Goal: Transaction & Acquisition: Purchase product/service

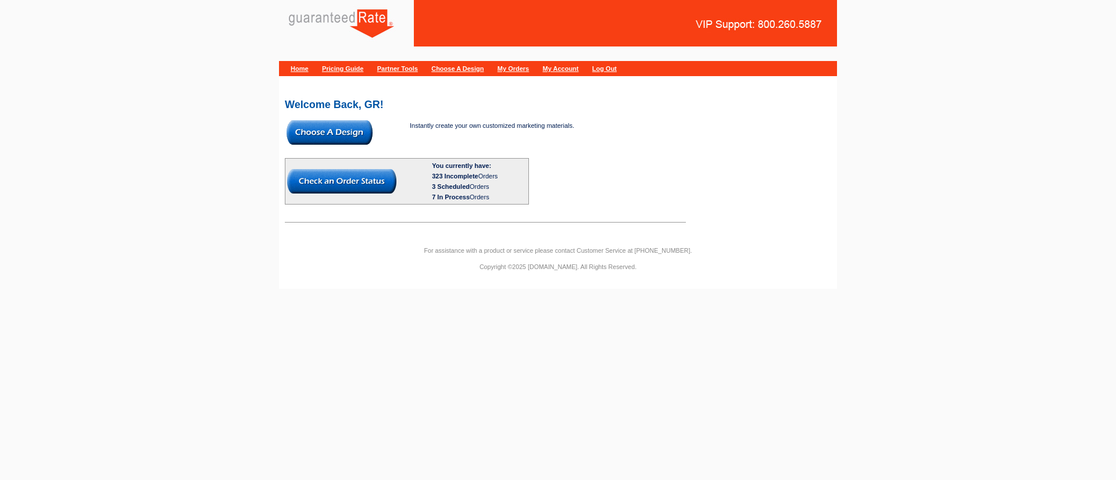
click at [348, 131] on img at bounding box center [330, 132] width 86 height 24
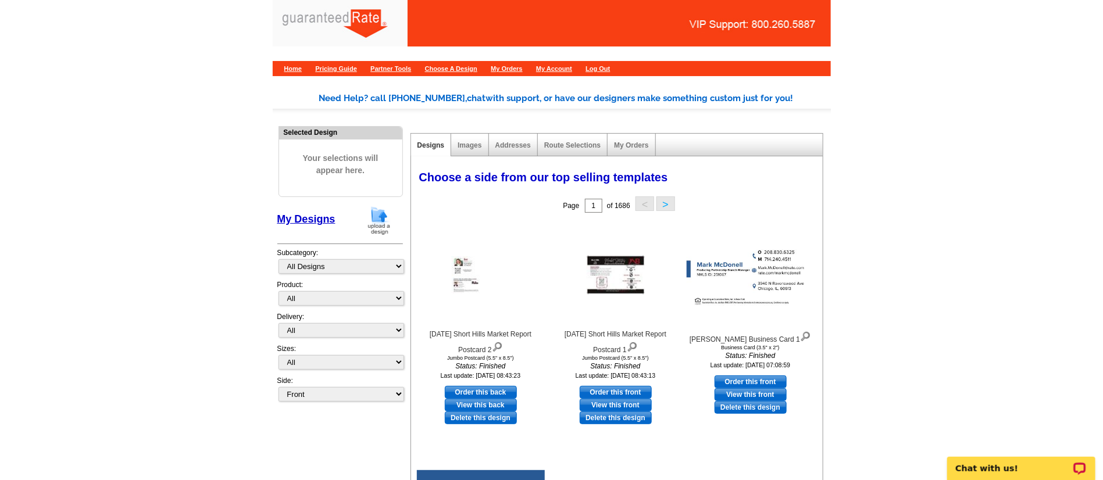
click at [371, 217] on img at bounding box center [379, 221] width 30 height 30
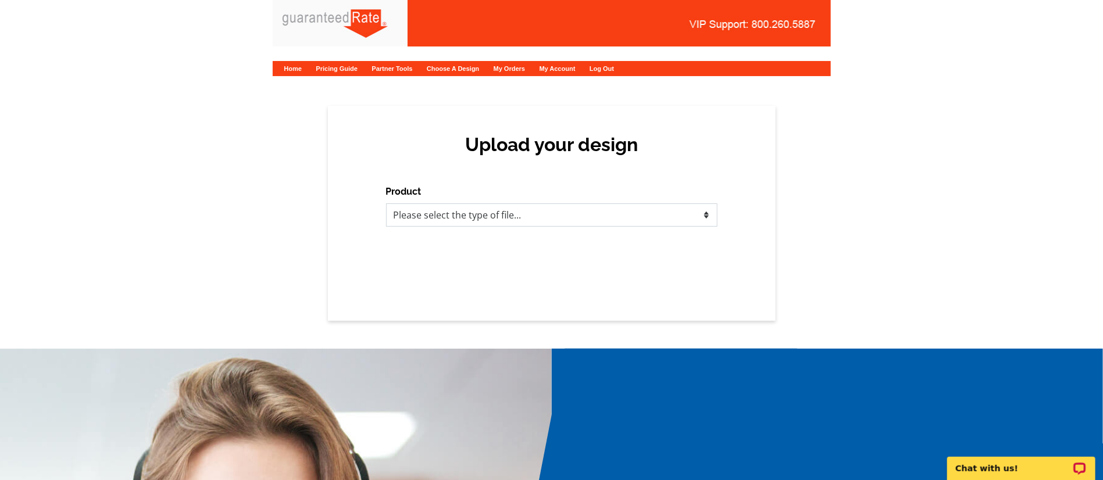
click at [432, 224] on select "Please select the type of file... Postcards Calendars Business Cards Letters an…" at bounding box center [551, 214] width 331 height 23
select select "3"
click at [386, 203] on select "Please select the type of file... Postcards Calendars Business Cards Letters an…" at bounding box center [551, 214] width 331 height 23
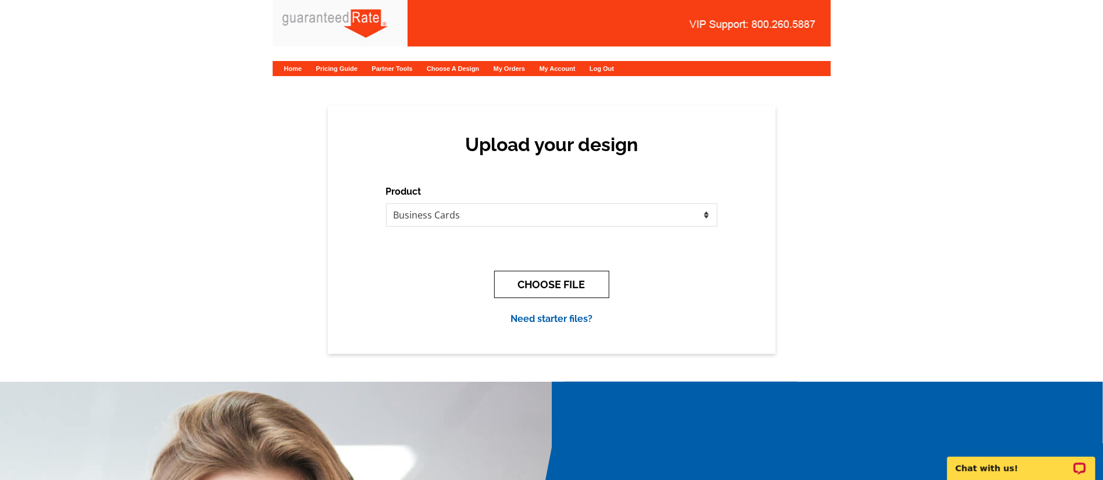
click at [545, 286] on button "CHOOSE FILE" at bounding box center [551, 284] width 115 height 27
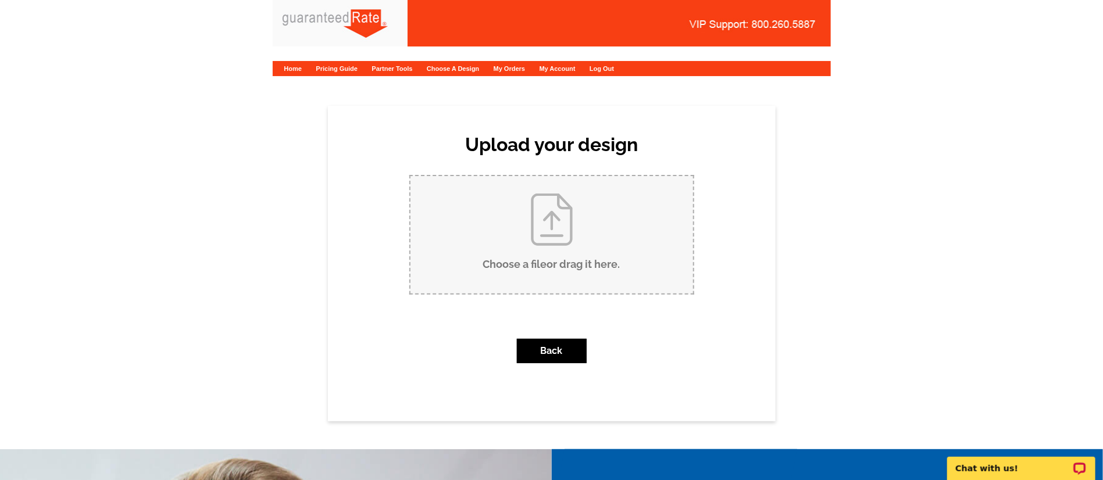
click at [580, 230] on input "Choose a file or drag it here ." at bounding box center [551, 234] width 282 height 117
type input "C:\fakepath\Peter Ehrenkranz Business Card V1.pdf"
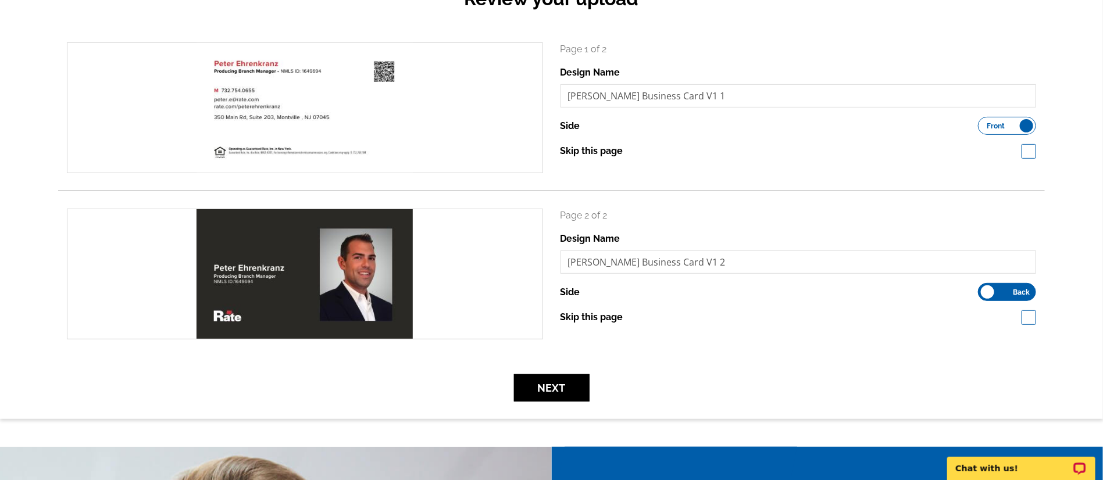
scroll to position [174, 0]
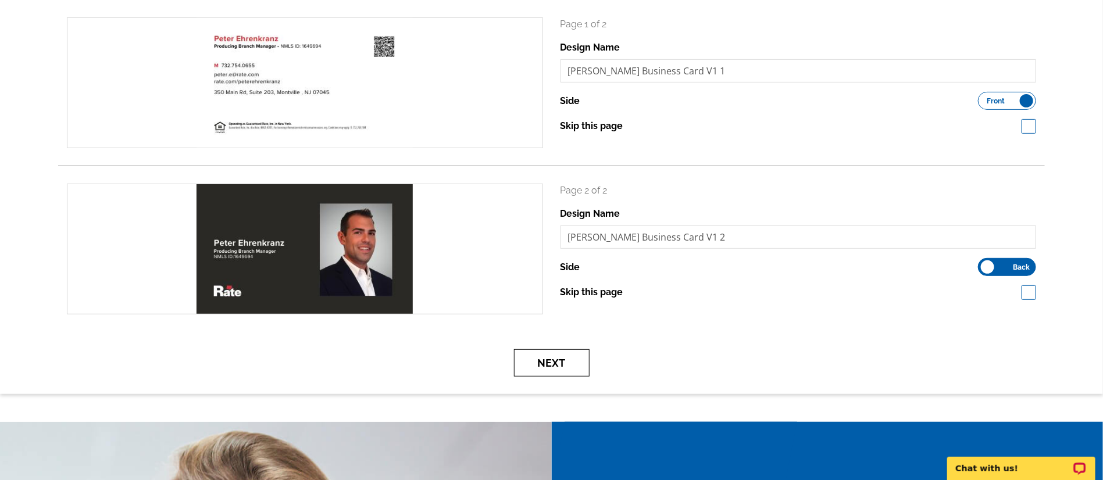
click at [567, 370] on button "Next" at bounding box center [552, 362] width 76 height 27
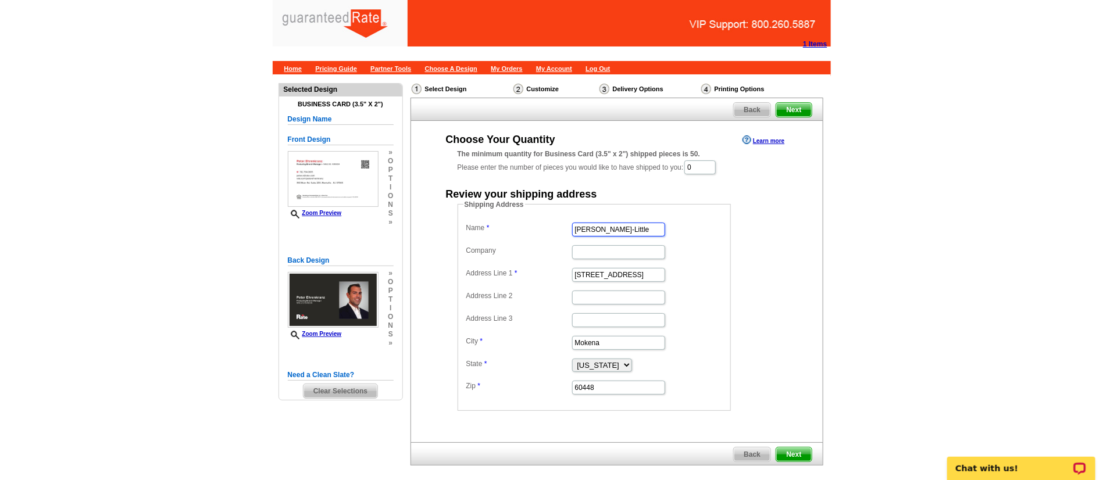
drag, startPoint x: 660, startPoint y: 227, endPoint x: 233, endPoint y: 227, distance: 427.2
click at [233, 228] on main "Need Help? call [PHONE_NUMBER], chat with support, or have our designers make s…" at bounding box center [551, 300] width 1103 height 452
type input "Peter"
type input "Rate"
click at [611, 234] on input "Peter" at bounding box center [618, 230] width 93 height 14
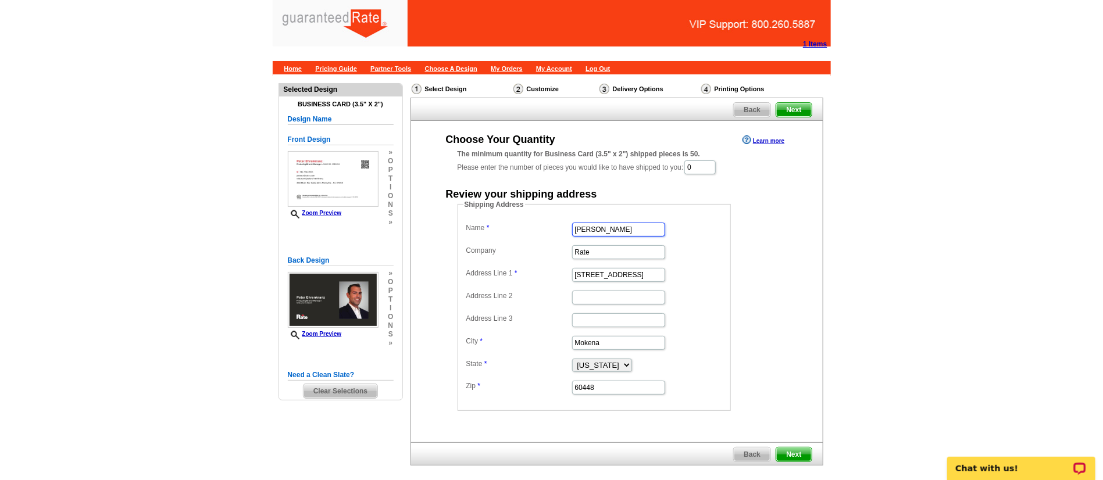
type input "Peter Ehrenkranz"
click at [715, 164] on input "0" at bounding box center [699, 167] width 31 height 14
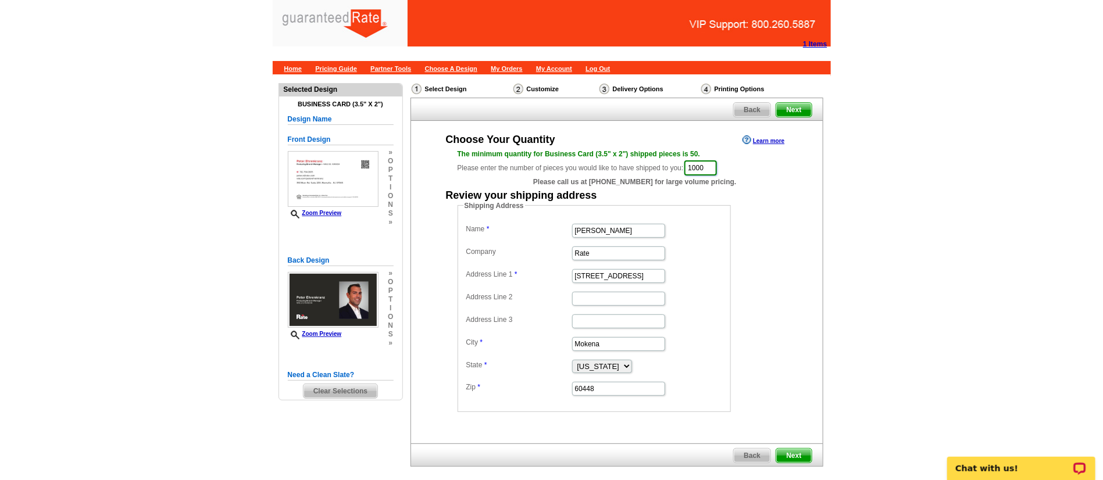
type input "1000"
drag, startPoint x: 649, startPoint y: 274, endPoint x: 467, endPoint y: 253, distance: 183.8
click at [467, 253] on dl "Name Peter Ehrenkranz Company Rate Address Line 1 12408 Tahoe Lane Address Line…" at bounding box center [594, 309] width 262 height 176
click at [593, 278] on input "Address Line 1" at bounding box center [618, 276] width 93 height 14
type input "233 Kristine Ave."
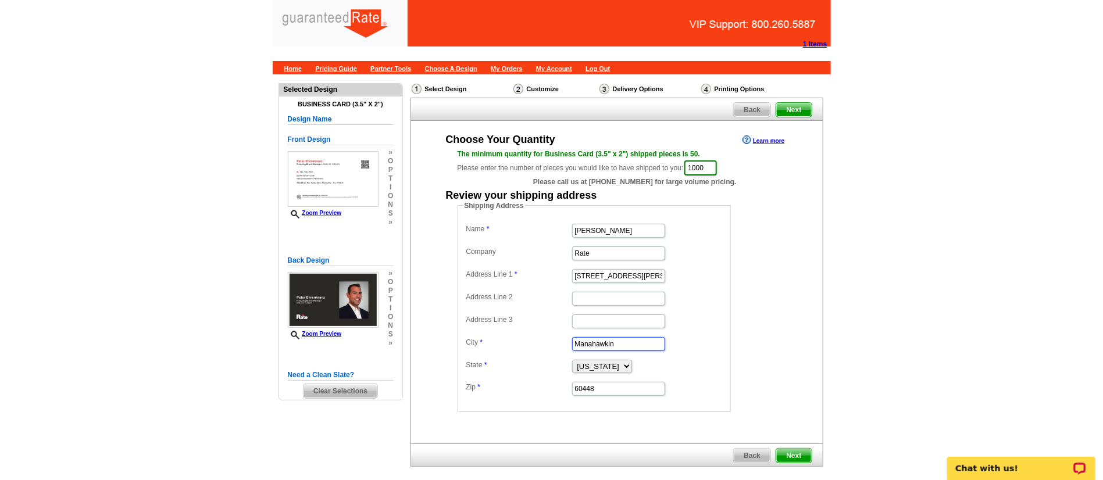
type input "Manahawkin"
select select "NJ"
click at [604, 393] on input "60448" at bounding box center [618, 389] width 93 height 14
type input "6"
type input "08050"
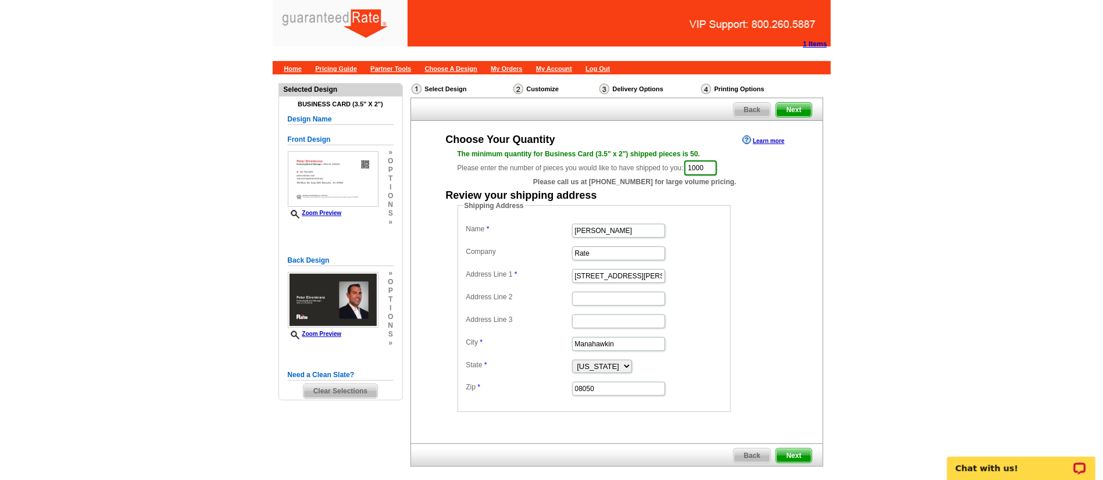
click at [799, 368] on div "Choose Your Quantity Learn more The minimum quantity for Business Card (3.5" x …" at bounding box center [617, 273] width 412 height 280
click at [798, 456] on span "Next" at bounding box center [793, 456] width 35 height 14
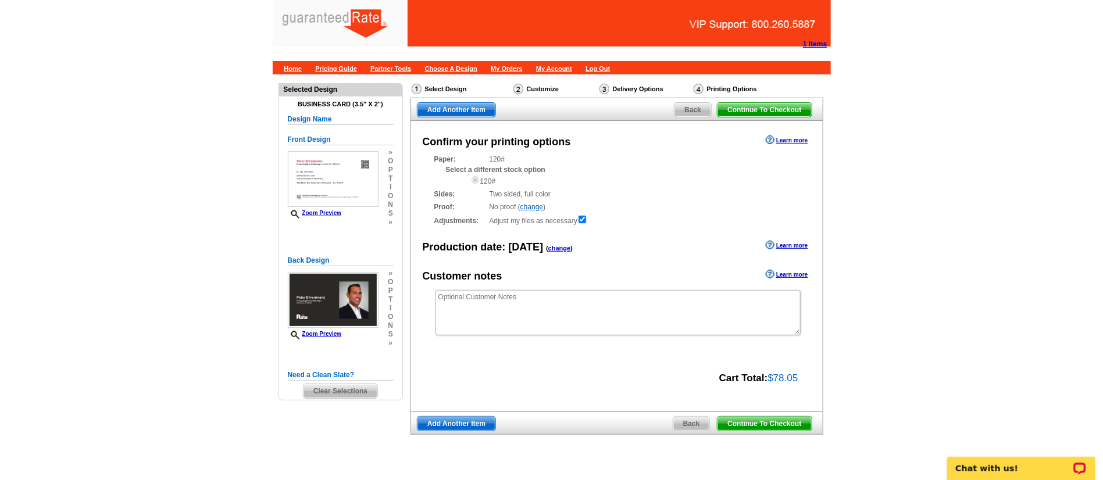
click at [763, 420] on span "Continue To Checkout" at bounding box center [764, 424] width 94 height 14
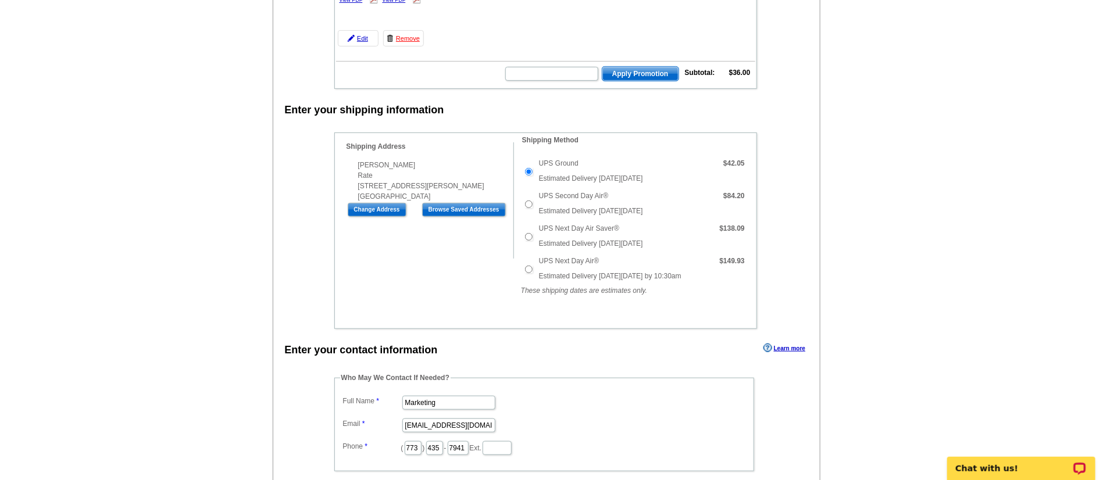
scroll to position [349, 0]
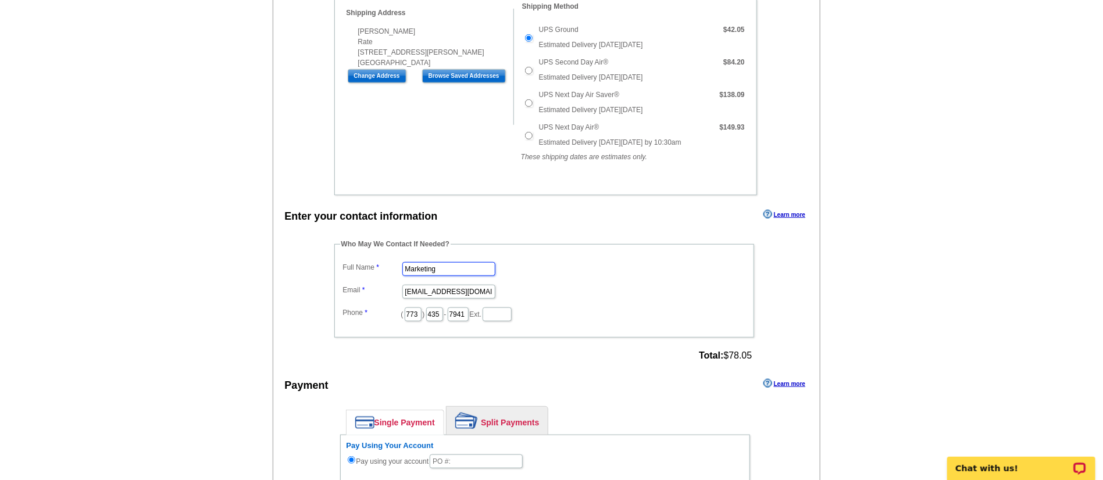
drag, startPoint x: 466, startPoint y: 273, endPoint x: 294, endPoint y: 253, distance: 172.6
type input "[PERSON_NAME]"
type input "[PERSON_NAME][EMAIL_ADDRESS][PERSON_NAME][DOMAIN_NAME]"
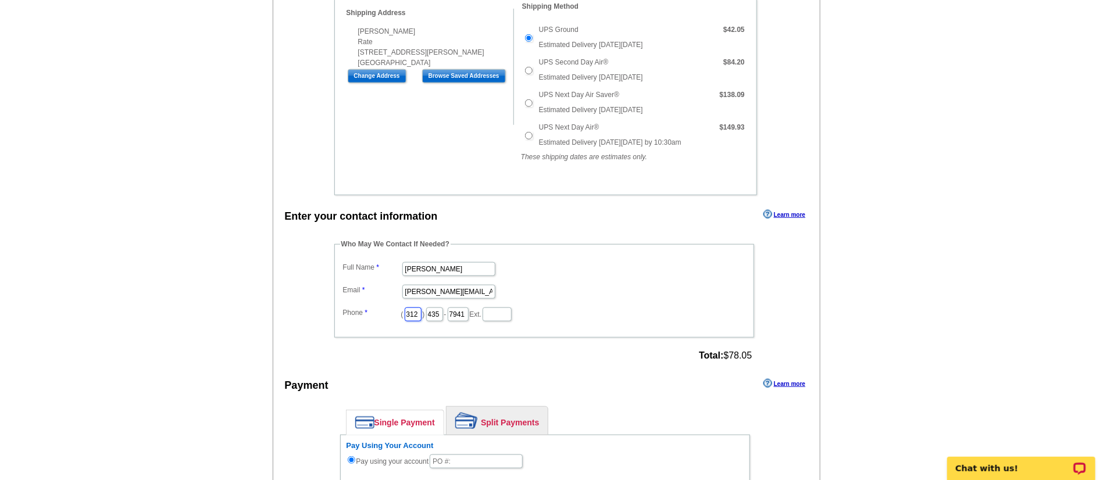
type input "312"
type input "509"
type input "4245"
click at [897, 297] on main "Add Another Item Checkout Order Name: My Order 2025-08-12 Save Order Review you…" at bounding box center [551, 343] width 1103 height 1234
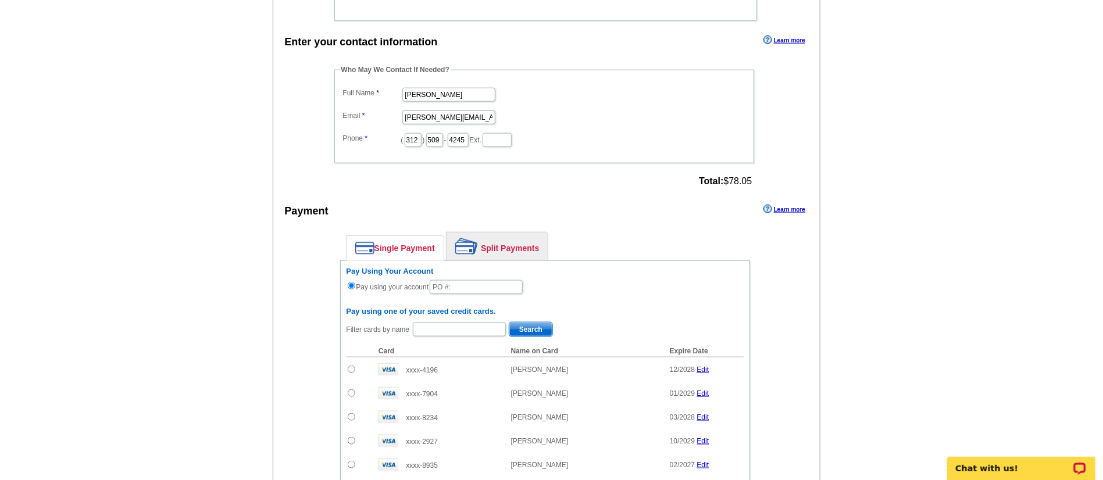
scroll to position [697, 0]
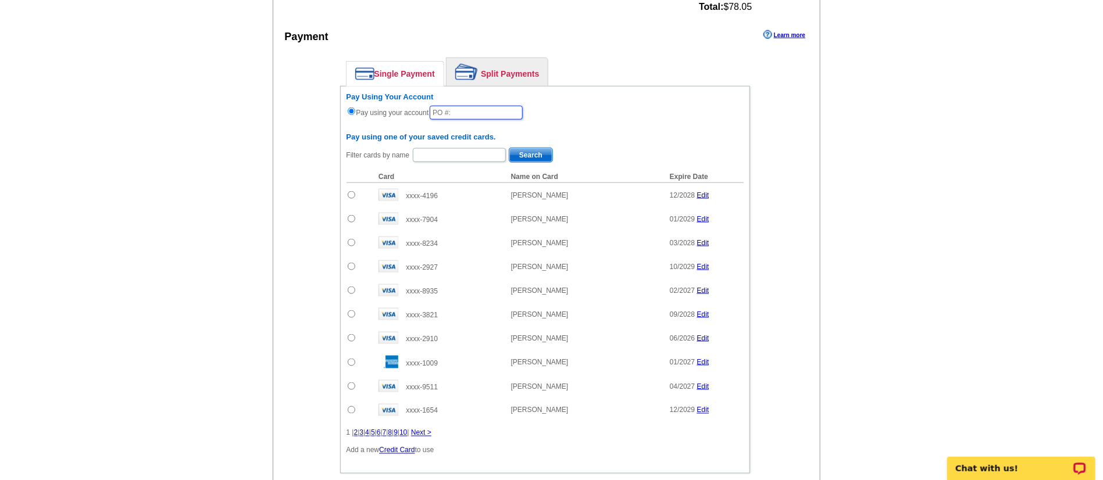
click at [468, 110] on input "text" at bounding box center [476, 113] width 93 height 14
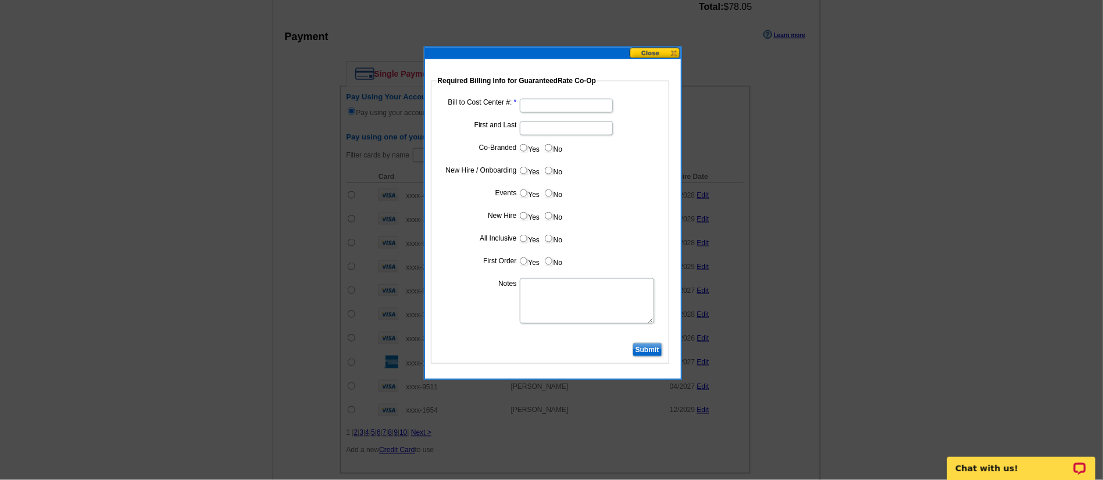
type input "08122025_DZ_1224"
click at [548, 109] on input "Bill to Cost Center #:" at bounding box center [566, 106] width 93 height 14
type input "1766"
type input "[PERSON_NAME]"
click at [548, 146] on input "No" at bounding box center [549, 148] width 8 height 8
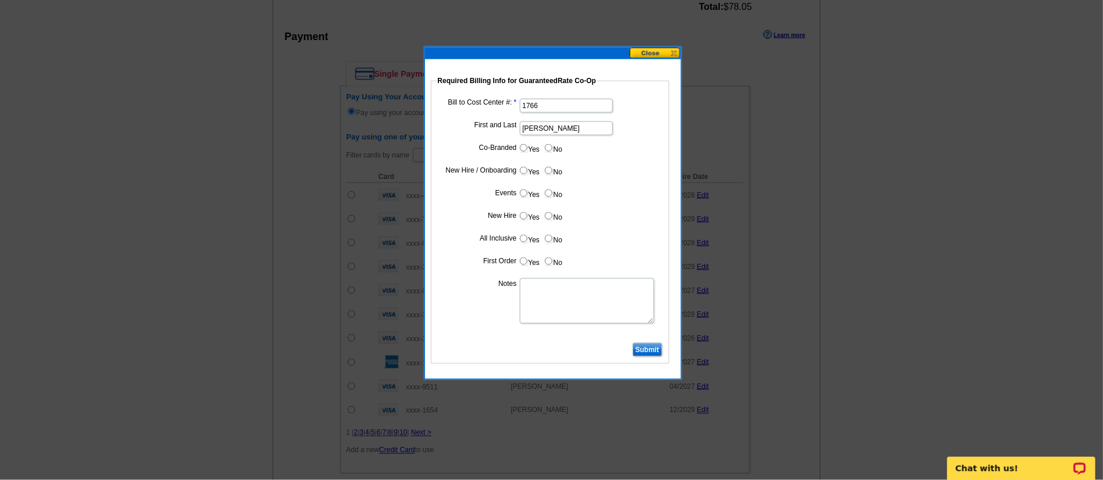
radio input "true"
click at [545, 171] on input "No" at bounding box center [549, 171] width 8 height 8
radio input "true"
click at [524, 173] on input "Yes" at bounding box center [524, 171] width 8 height 8
radio input "true"
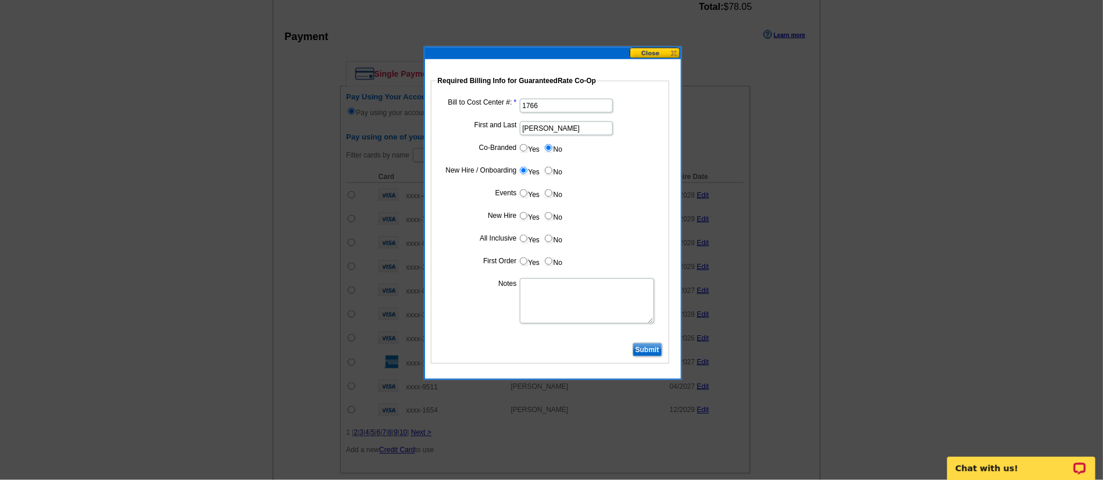
click at [542, 192] on dd "Yes No" at bounding box center [550, 196] width 227 height 18
click at [548, 196] on input "No" at bounding box center [549, 193] width 8 height 8
radio input "true"
click at [518, 215] on label "Yes" at bounding box center [529, 215] width 22 height 13
click at [520, 215] on input "Yes" at bounding box center [524, 216] width 8 height 8
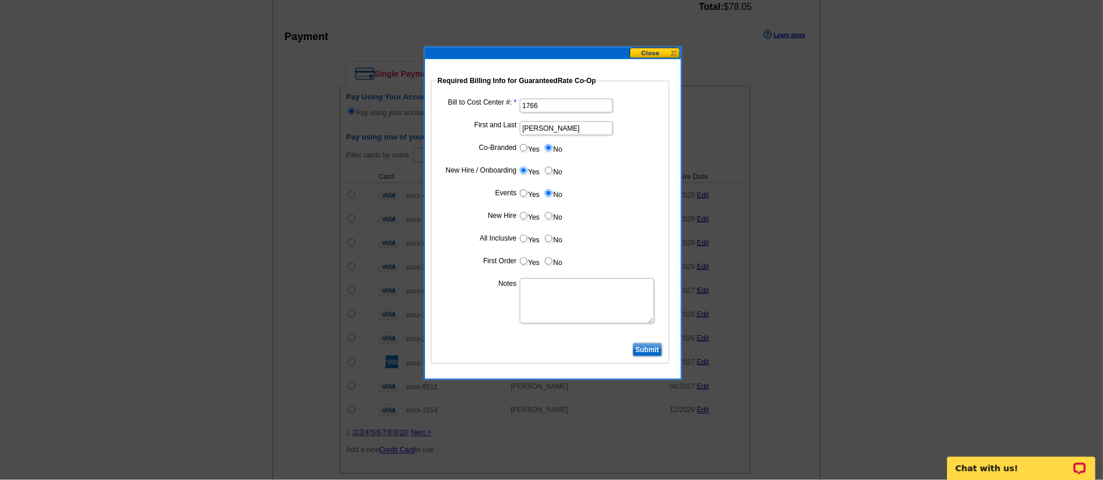
radio input "true"
click at [521, 238] on input "Yes" at bounding box center [524, 239] width 8 height 8
radio input "true"
click at [521, 262] on input "Yes" at bounding box center [524, 261] width 8 height 8
radio input "true"
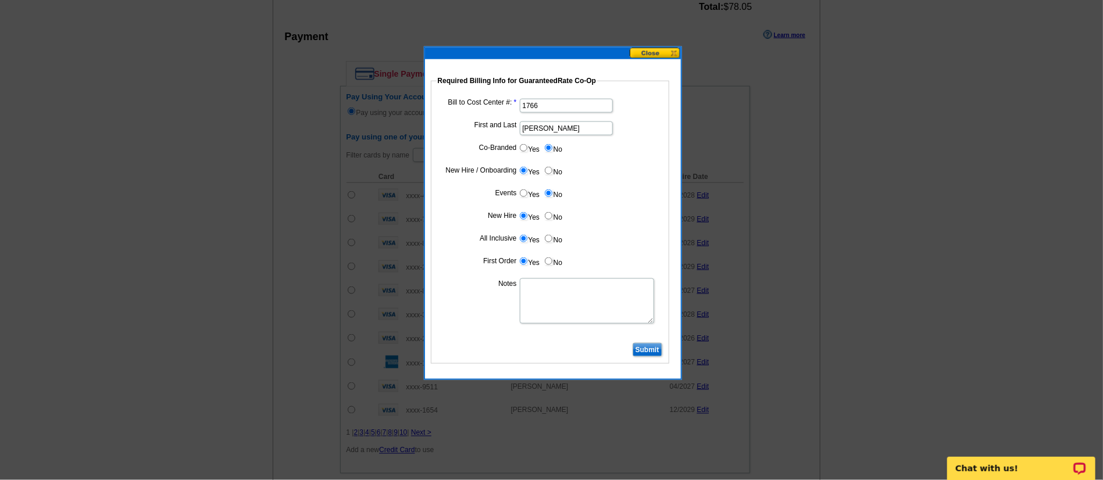
click at [557, 294] on textarea "Notes" at bounding box center [587, 300] width 134 height 45
type textarea "CC: 1766."
click at [638, 347] on input "Submit" at bounding box center [647, 350] width 30 height 14
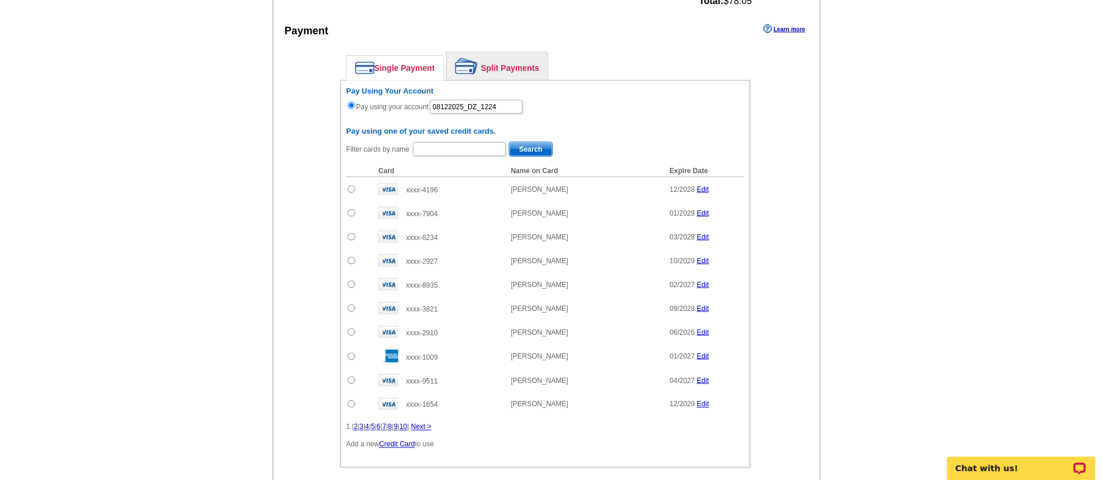
scroll to position [874, 0]
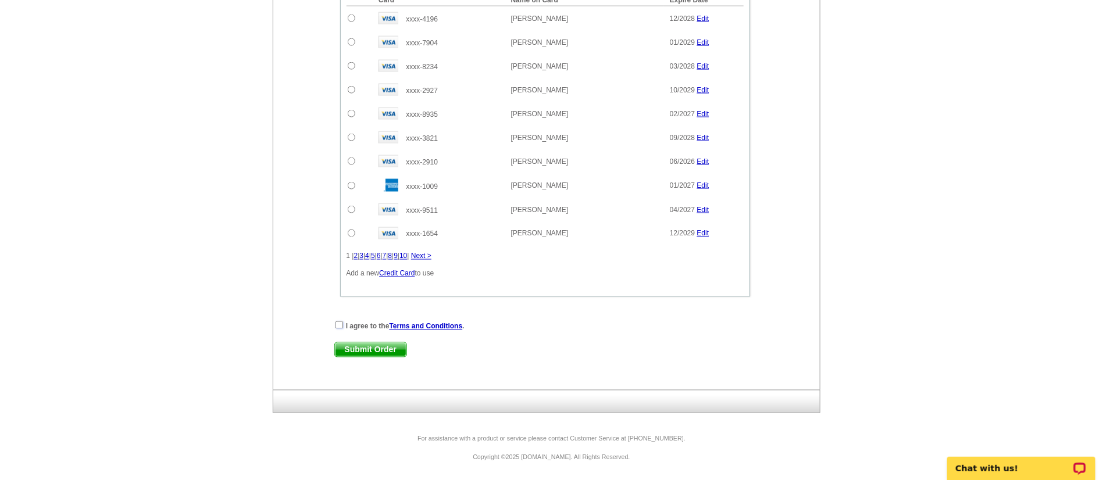
click at [338, 325] on input "checkbox" at bounding box center [339, 325] width 8 height 8
checkbox input "true"
click at [367, 350] on span "Submit Order" at bounding box center [370, 350] width 71 height 14
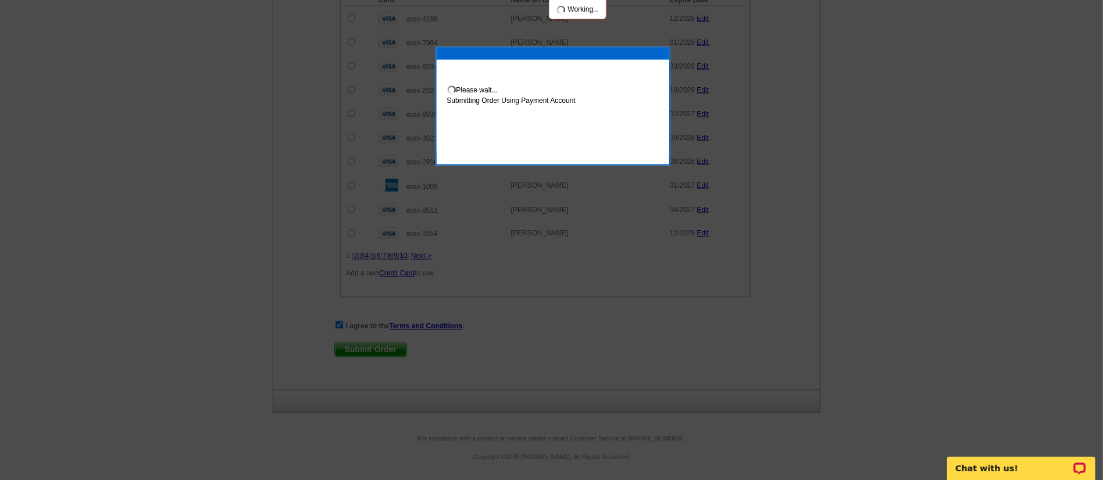
scroll to position [933, 0]
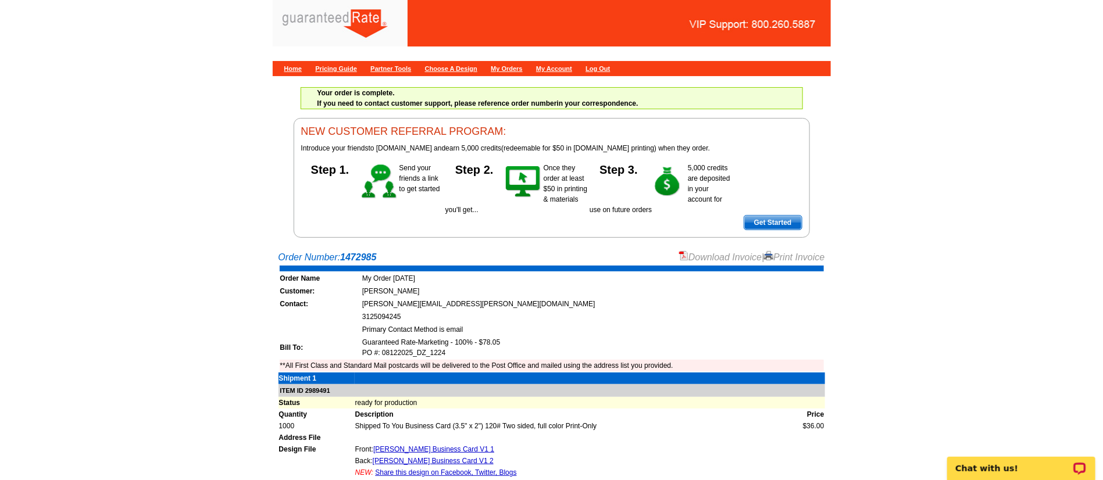
click at [709, 250] on main "Order Number: 1472985 Download Invoice | Print Invoice Order Name My Order [DAT…" at bounding box center [551, 438] width 1103 height 387
click at [695, 256] on link "Download Invoice" at bounding box center [720, 257] width 83 height 10
